Goal: Task Accomplishment & Management: Manage account settings

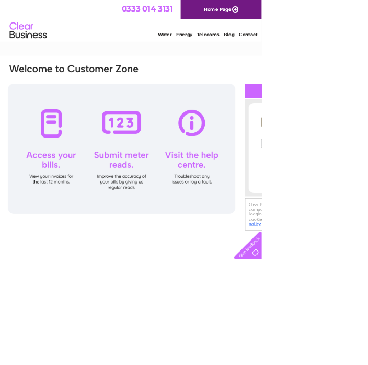
type input "[EMAIL_ADDRESS][DOMAIN_NAME]"
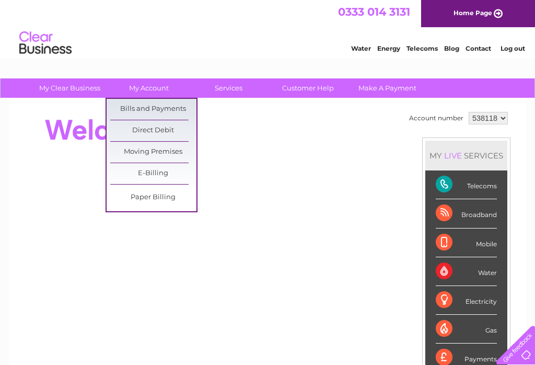
click at [173, 107] on link "Bills and Payments" at bounding box center [153, 109] width 86 height 21
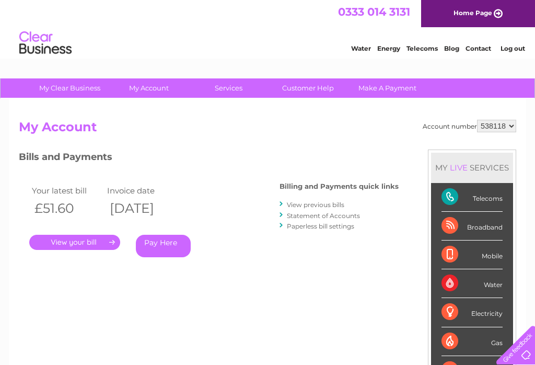
click at [75, 238] on link "." at bounding box center [74, 242] width 91 height 15
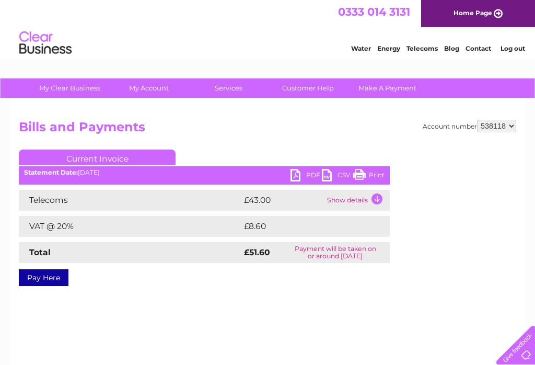
click at [300, 176] on link "PDF" at bounding box center [305, 176] width 31 height 15
